Goal: Navigation & Orientation: Find specific page/section

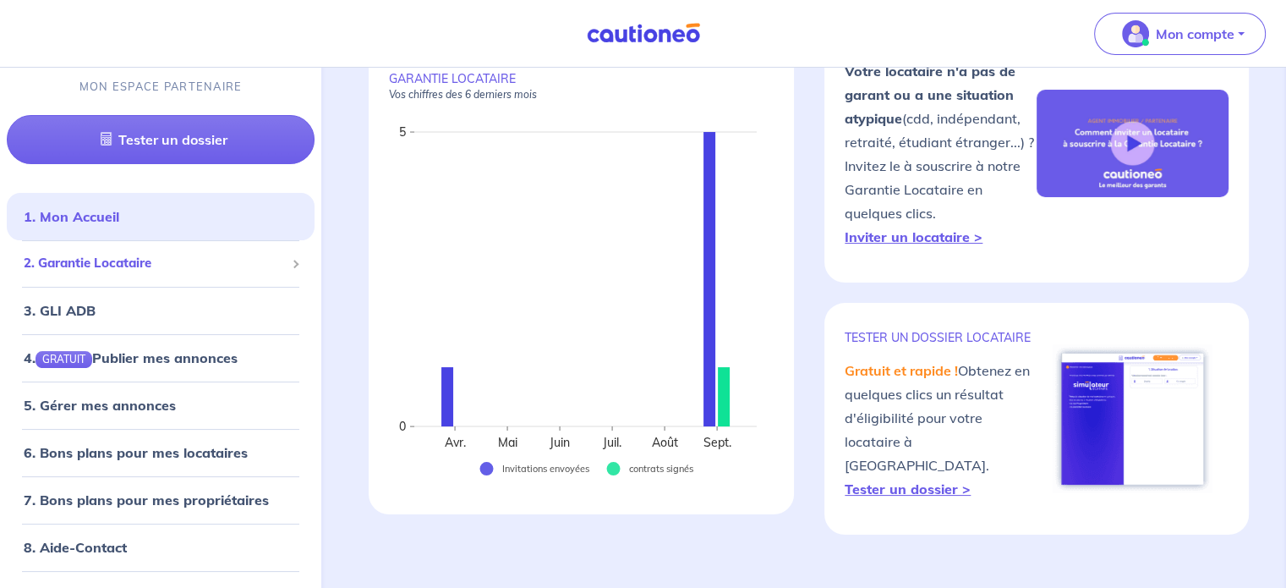
click at [149, 262] on span "2. Garantie Locataire" at bounding box center [154, 264] width 261 height 19
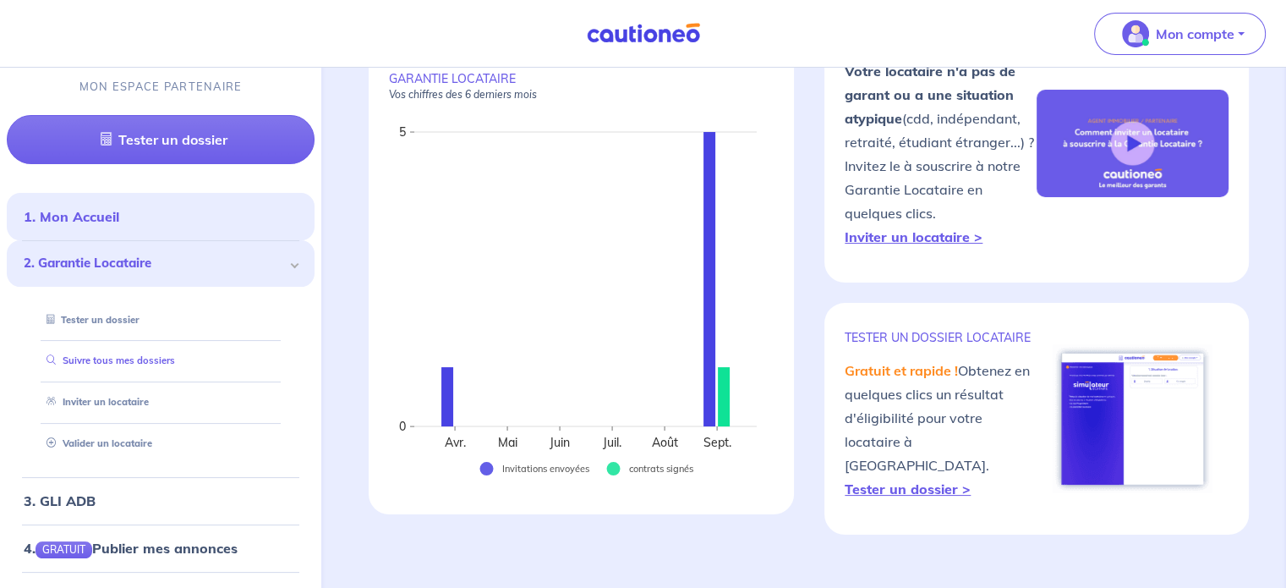
click at [137, 358] on link "Suivre tous mes dossiers" at bounding box center [107, 361] width 135 height 12
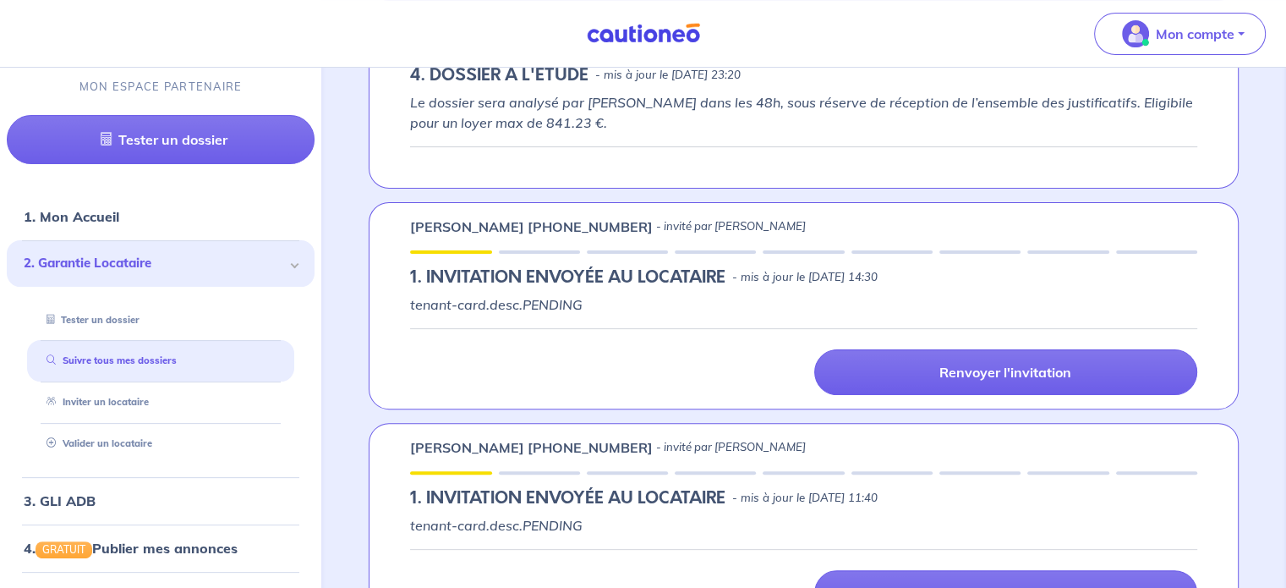
scroll to position [423, 0]
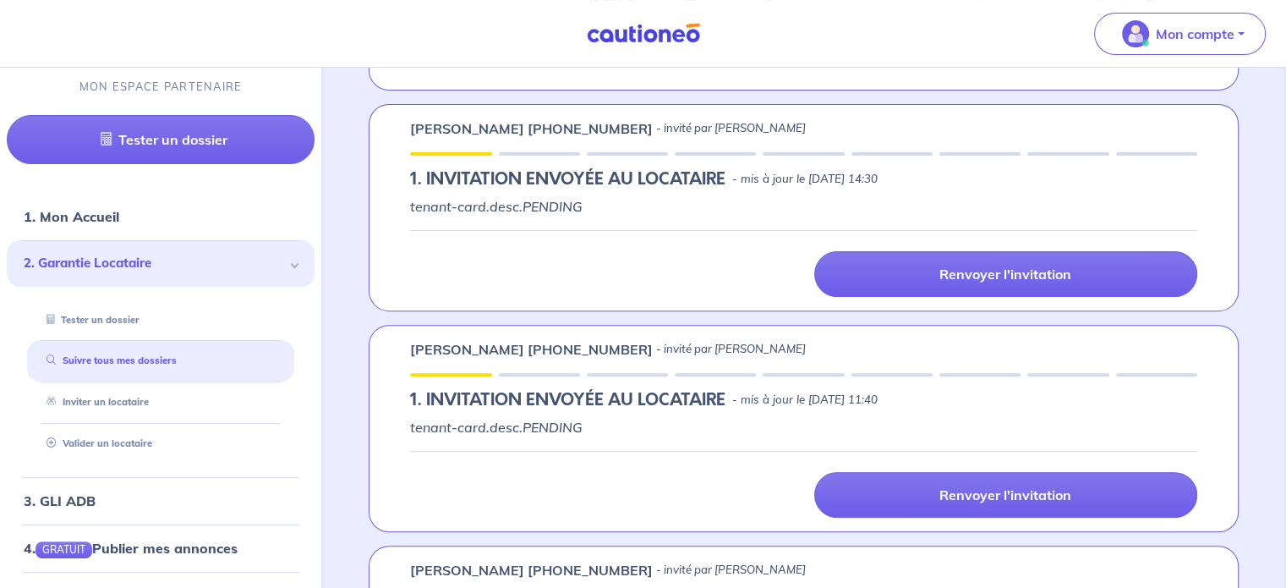
scroll to position [507, 0]
